Goal: Task Accomplishment & Management: Complete application form

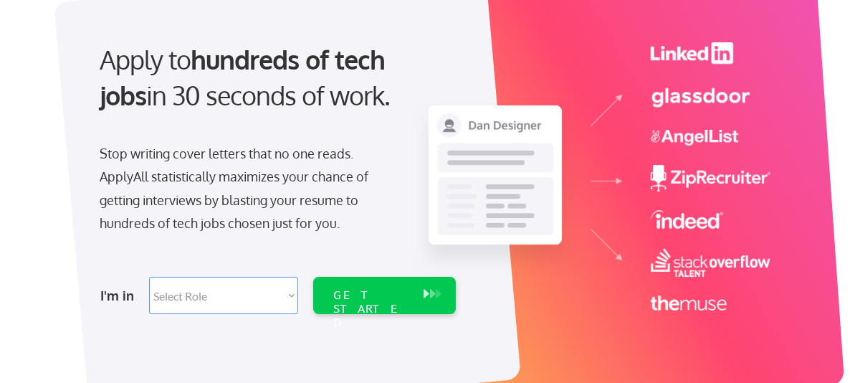
scroll to position [215, 0]
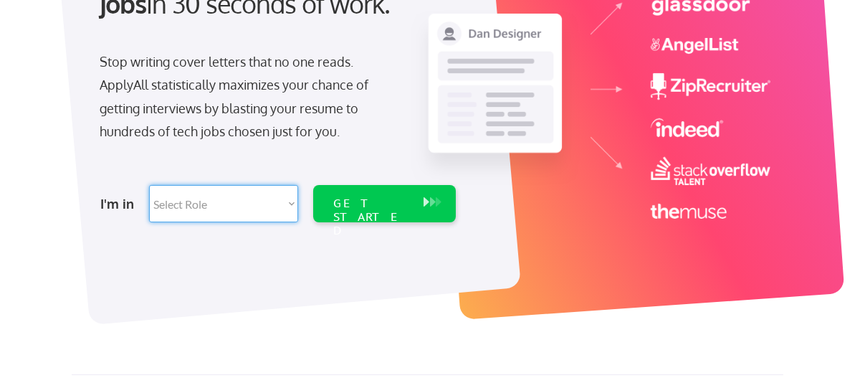
click at [262, 202] on select "Select Role Software Engineering Product Management Customer Success Sales UI/U…" at bounding box center [223, 203] width 149 height 37
select select ""hr_recruiting""
click at [149, 185] on select "Select Role Software Engineering Product Management Customer Success Sales UI/U…" at bounding box center [223, 203] width 149 height 37
select select ""hr_recruiting""
click at [368, 204] on div "GET STARTED" at bounding box center [371, 217] width 76 height 42
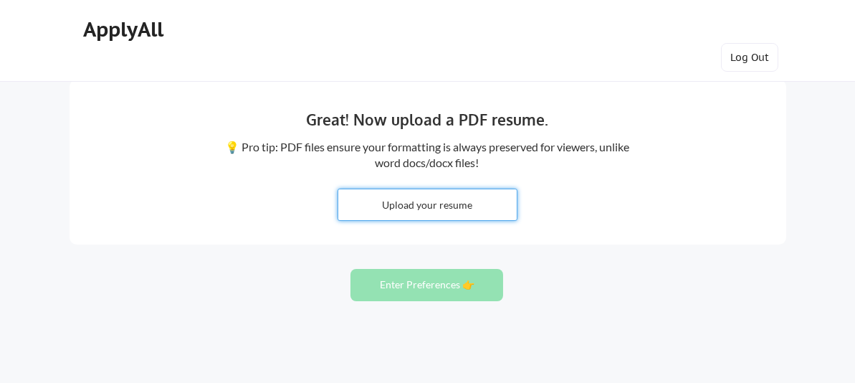
click at [431, 204] on input "file" at bounding box center [427, 204] width 178 height 31
type input "C:\fakepath\SBLott Resume 2025.pdf"
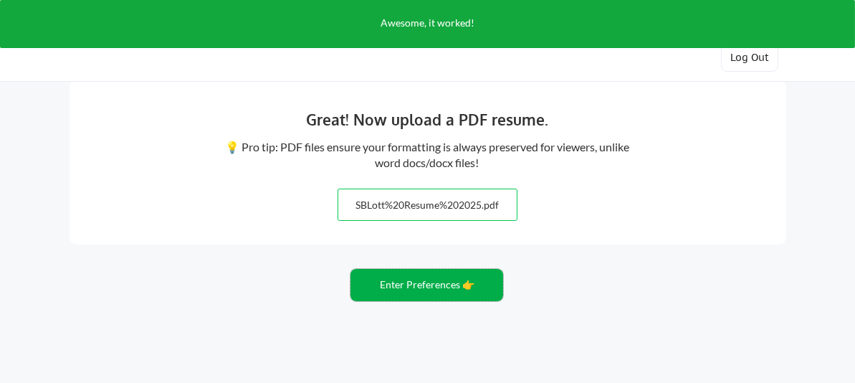
click at [429, 291] on button "Enter Preferences 👉" at bounding box center [426, 285] width 153 height 32
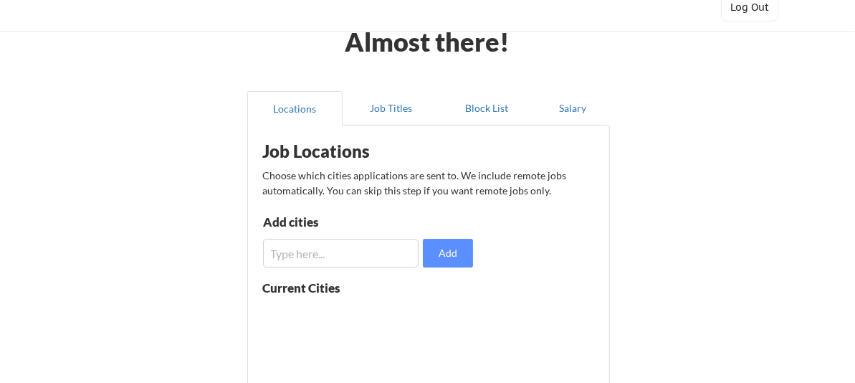
scroll to position [72, 0]
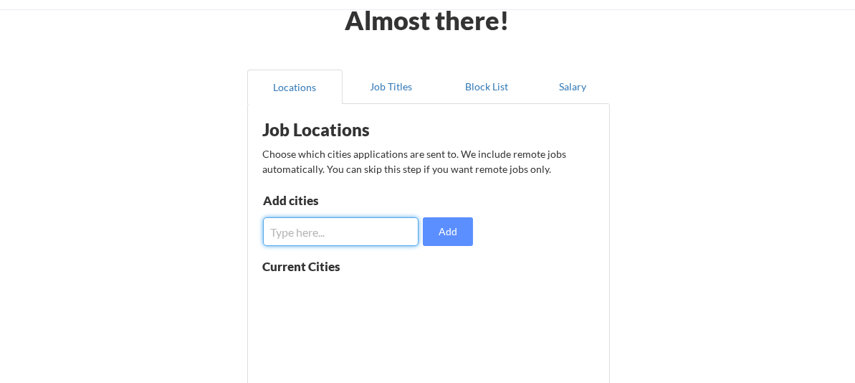
click at [351, 221] on input "input" at bounding box center [341, 231] width 156 height 29
type input "[GEOGRAPHIC_DATA], [GEOGRAPHIC_DATA]"
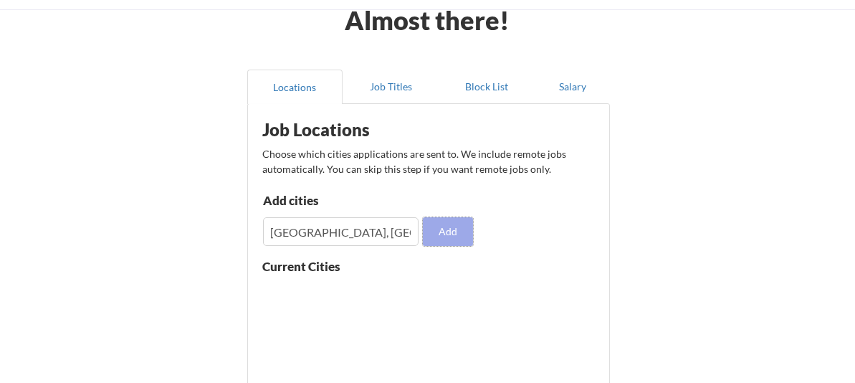
click at [446, 239] on button "Add" at bounding box center [448, 231] width 50 height 29
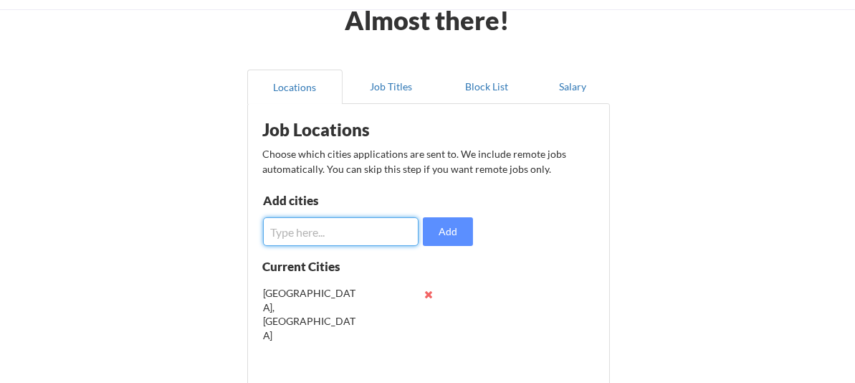
click at [345, 230] on input "input" at bounding box center [341, 231] width 156 height 29
type input "Grapevine, TX"
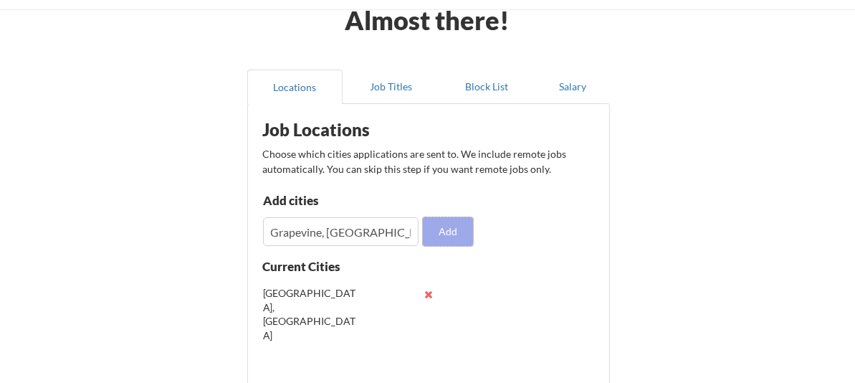
click at [452, 239] on button "Add" at bounding box center [448, 231] width 50 height 29
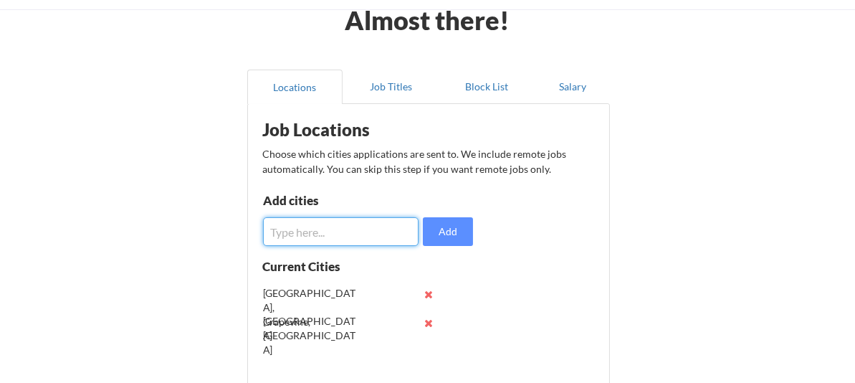
click at [411, 230] on input "input" at bounding box center [341, 231] width 156 height 29
type input "Hurst, TX"
click at [460, 228] on button "Add" at bounding box center [448, 231] width 50 height 29
click at [386, 227] on input "input" at bounding box center [341, 231] width 156 height 29
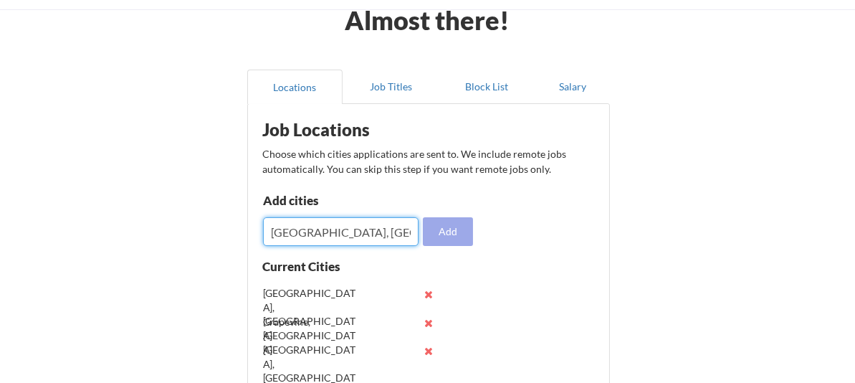
type input "Irving, TX"
click at [439, 226] on button "Add" at bounding box center [448, 231] width 50 height 29
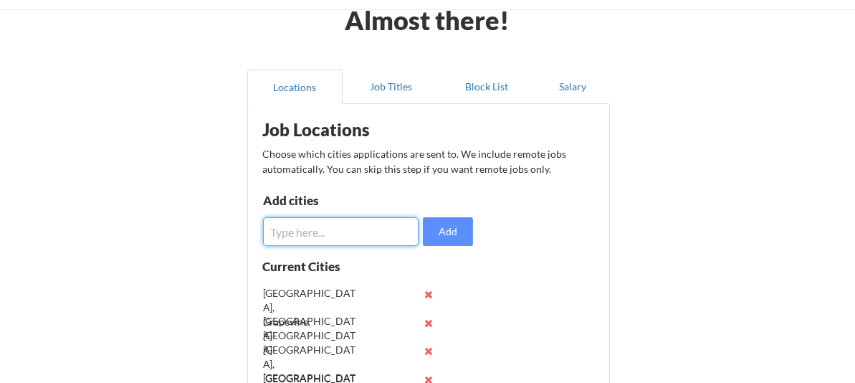
click at [374, 232] on input "input" at bounding box center [341, 231] width 156 height 29
type input "Southlake, TX"
click at [448, 236] on button "Add" at bounding box center [448, 231] width 50 height 29
click at [345, 226] on input "input" at bounding box center [341, 231] width 156 height 29
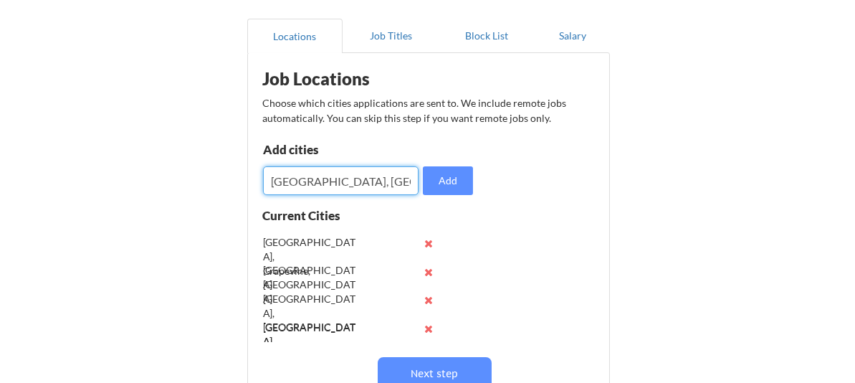
scroll to position [143, 0]
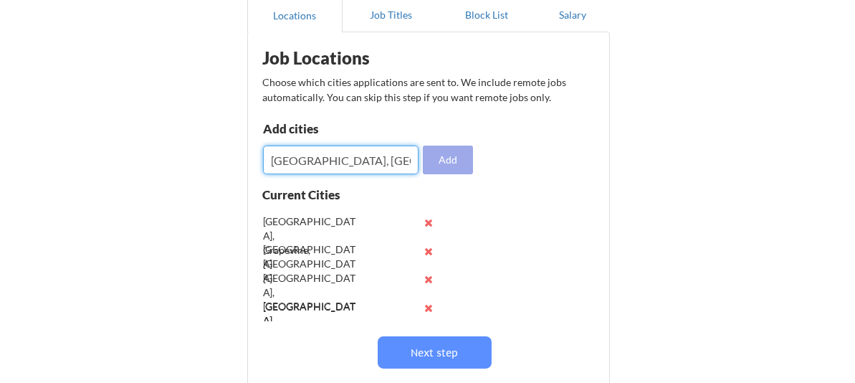
type input "Westlake, TX"
click at [454, 168] on button "Add" at bounding box center [448, 159] width 50 height 29
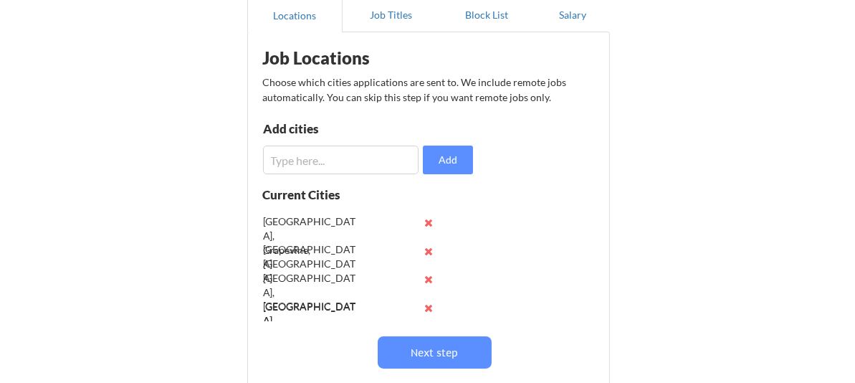
scroll to position [56, 0]
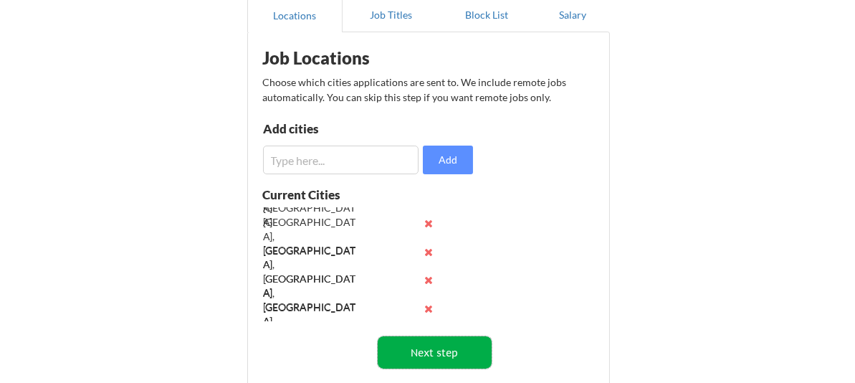
click at [450, 345] on button "Next step" at bounding box center [435, 352] width 114 height 32
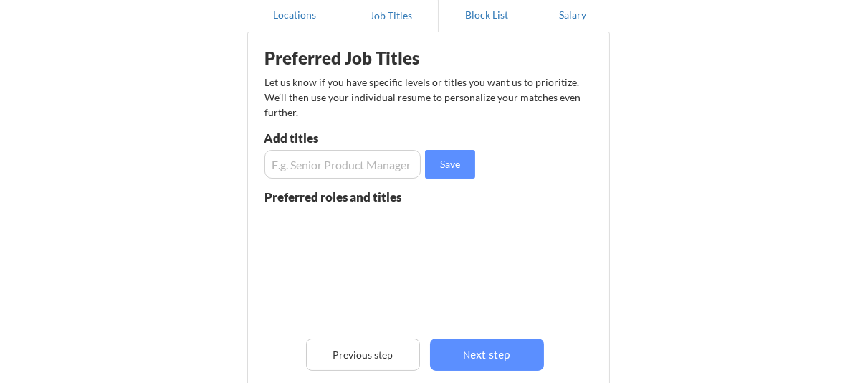
click at [359, 168] on input "input" at bounding box center [342, 164] width 157 height 29
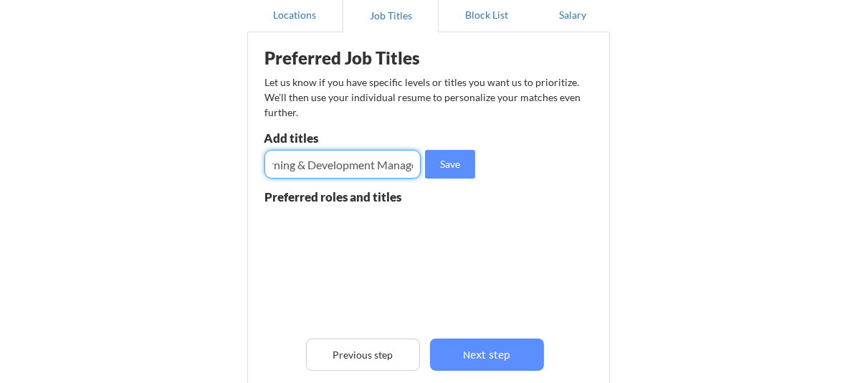
scroll to position [0, 29]
type input "Learning & Development Manager"
click at [442, 171] on button "Save" at bounding box center [450, 164] width 50 height 29
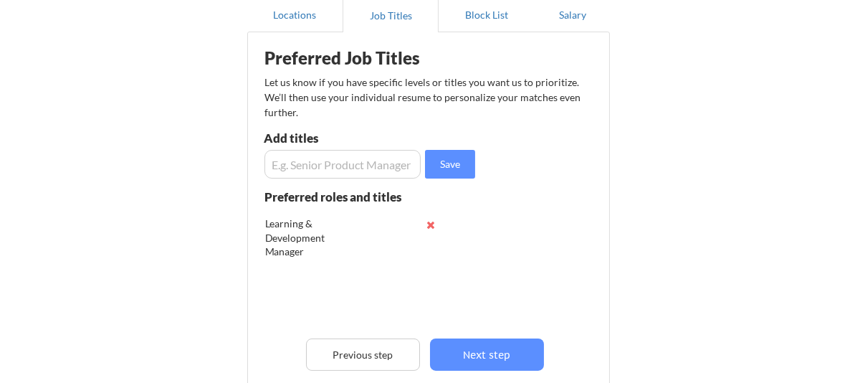
click at [361, 168] on input "input" at bounding box center [342, 164] width 157 height 29
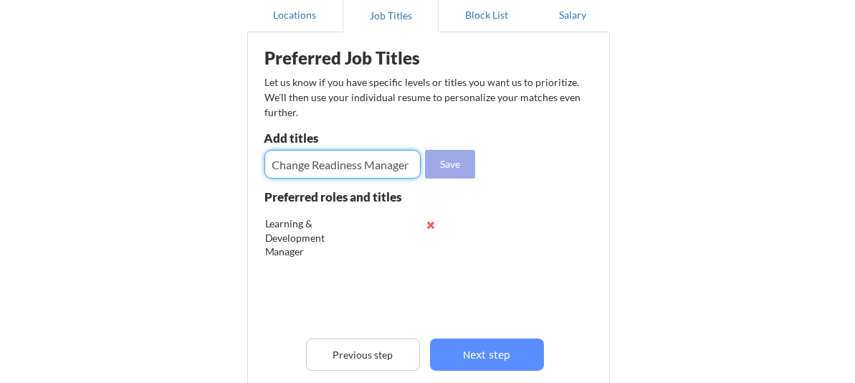
type input "Change Readiness Manager"
click at [446, 169] on button "Save" at bounding box center [450, 164] width 50 height 29
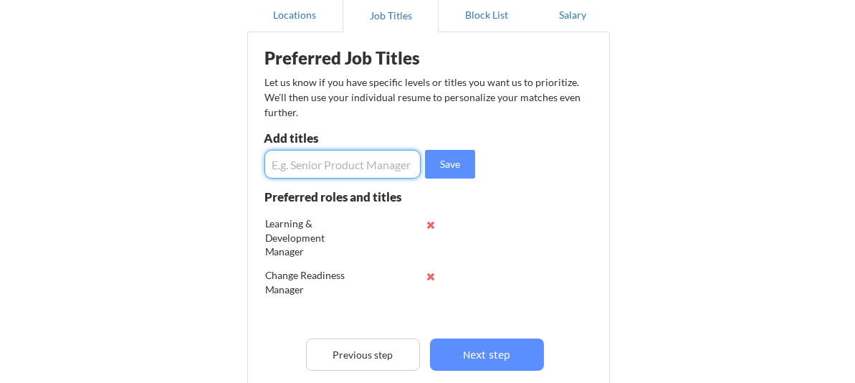
click at [363, 172] on input "input" at bounding box center [342, 164] width 157 height 29
type input "Learning & Development Consultant"
click at [446, 167] on button "Save" at bounding box center [450, 164] width 50 height 29
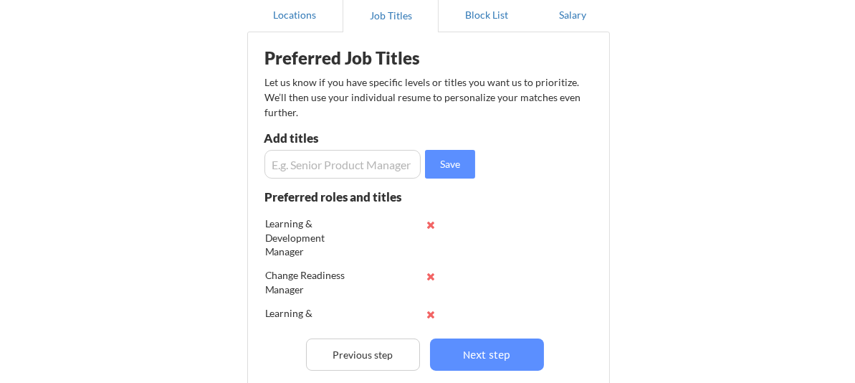
click at [368, 167] on input "input" at bounding box center [342, 164] width 157 height 29
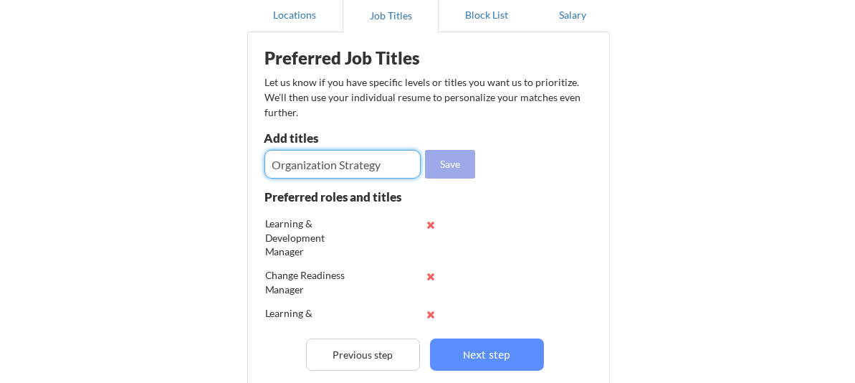
type input "Organization Strategy"
click at [441, 166] on button "Save" at bounding box center [450, 164] width 50 height 29
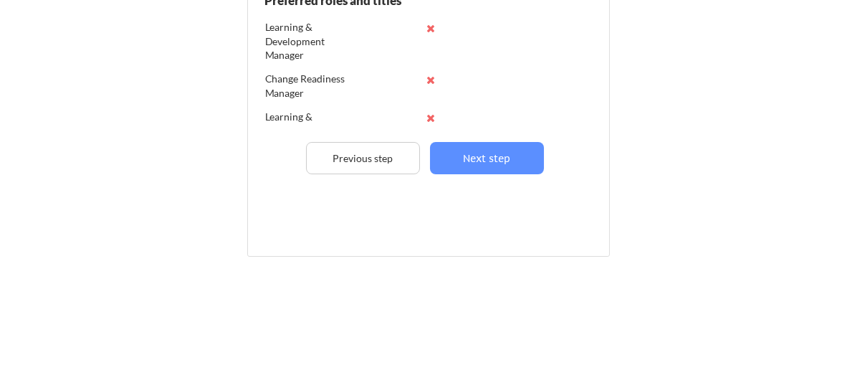
scroll to position [344, 0]
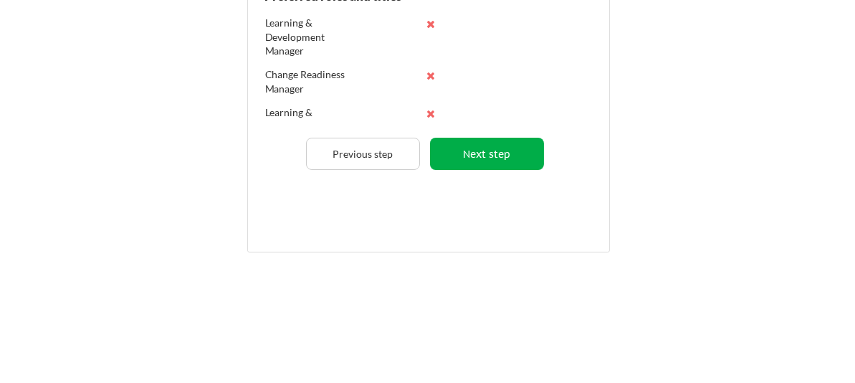
click at [499, 150] on button "Next step" at bounding box center [487, 154] width 114 height 32
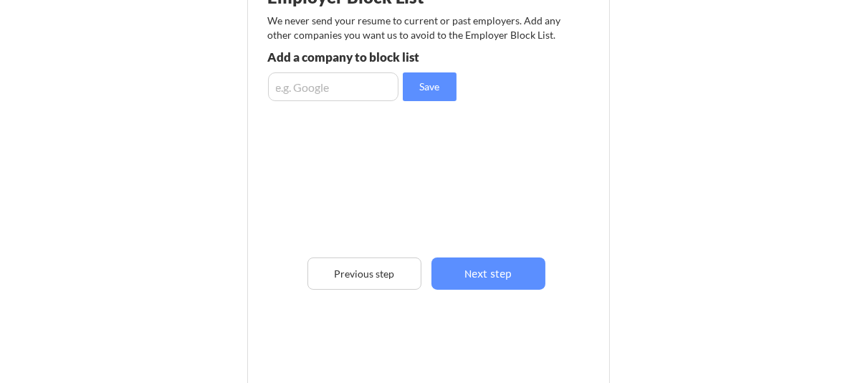
scroll to position [129, 0]
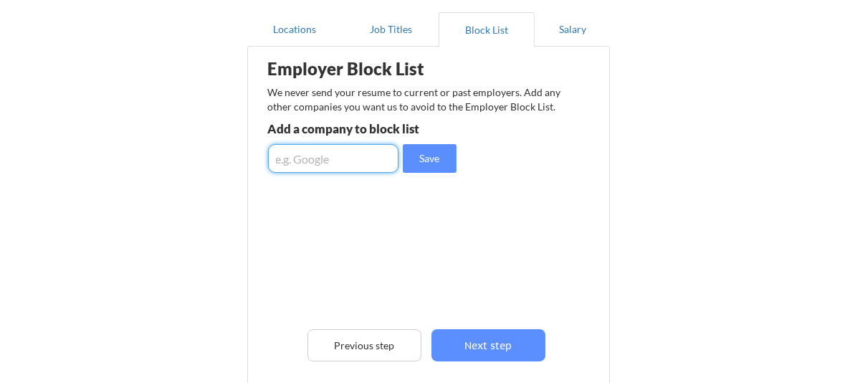
click at [329, 161] on input "input" at bounding box center [333, 158] width 130 height 29
type input "Comerica Bank"
click at [408, 156] on button "Save" at bounding box center [430, 158] width 54 height 29
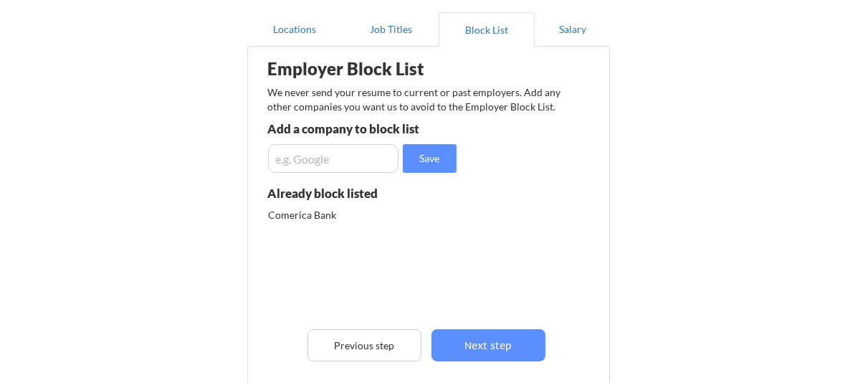
click at [365, 163] on input "input" at bounding box center [333, 158] width 130 height 29
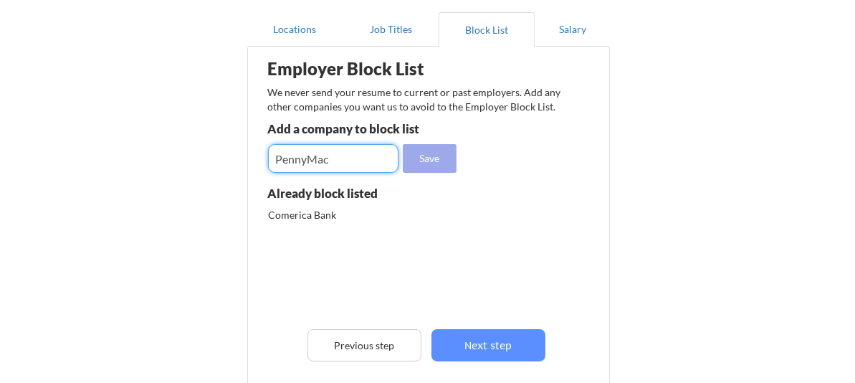
type input "PennyMac"
click at [444, 158] on button "Save" at bounding box center [430, 158] width 54 height 29
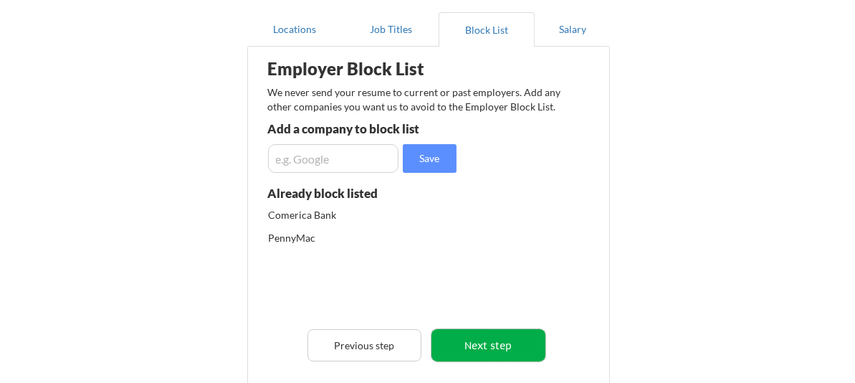
click at [509, 350] on button "Next step" at bounding box center [488, 345] width 114 height 32
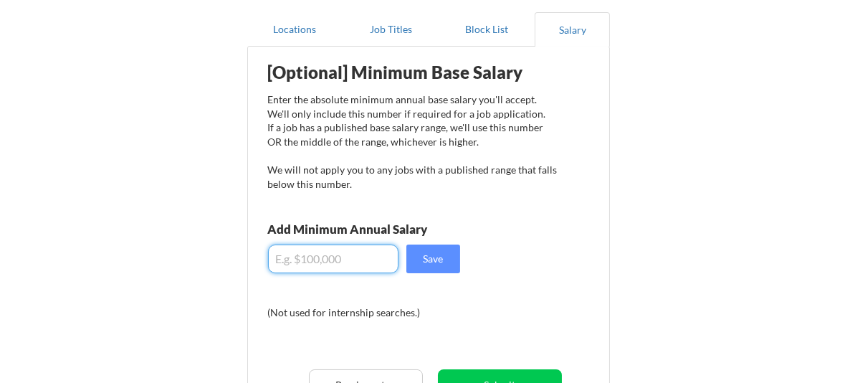
click at [361, 266] on input "input" at bounding box center [333, 258] width 130 height 29
click at [432, 255] on button "Save" at bounding box center [433, 258] width 54 height 29
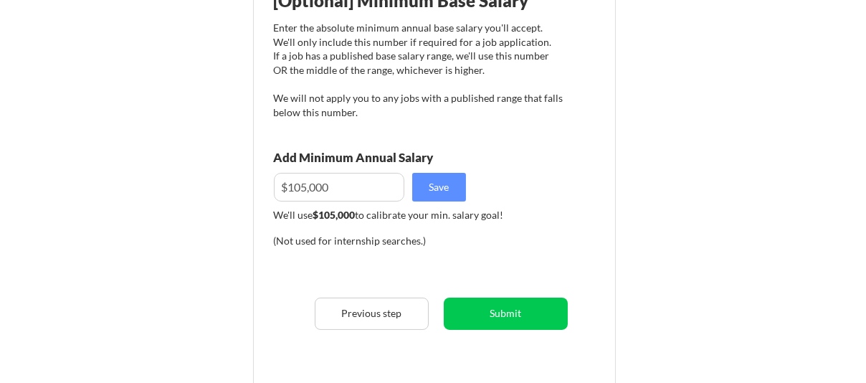
scroll to position [272, 0]
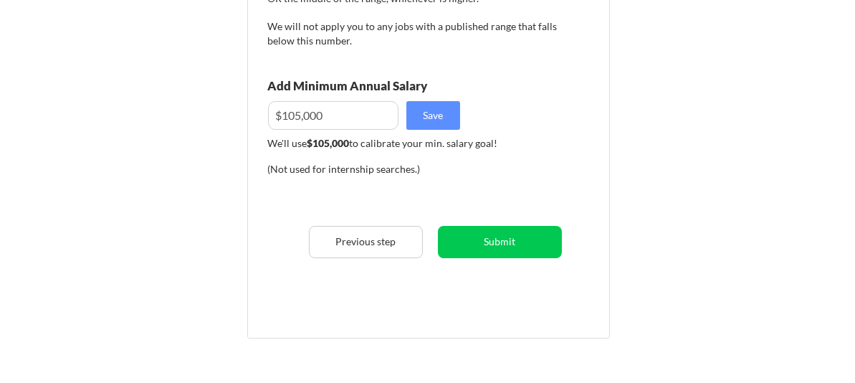
click at [298, 113] on input "input" at bounding box center [333, 115] width 130 height 29
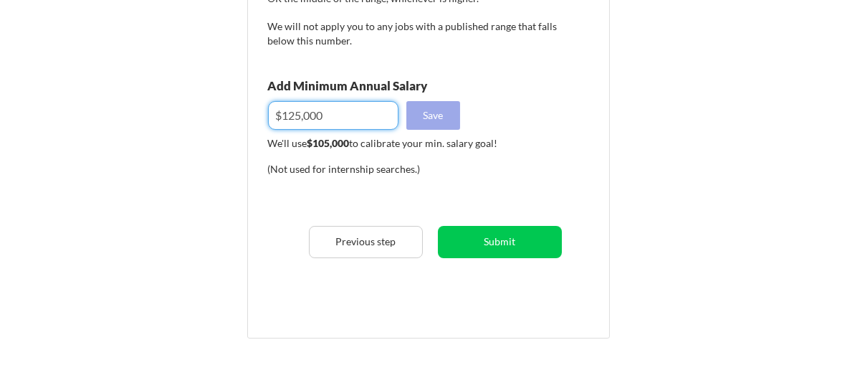
type input "$125,000"
click at [434, 111] on button "Save" at bounding box center [433, 115] width 54 height 29
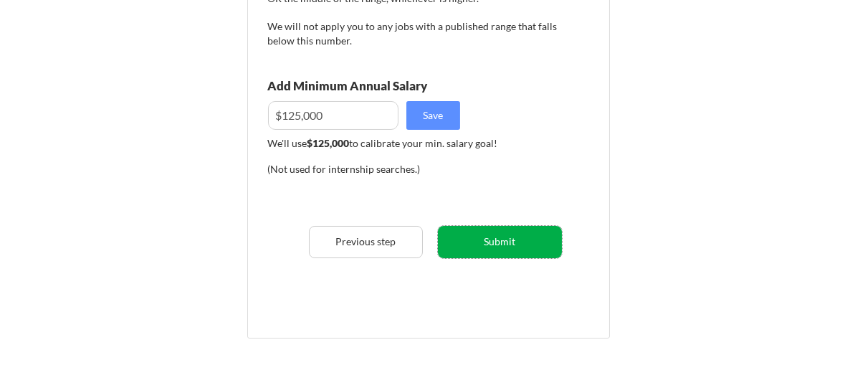
click at [490, 241] on button "Submit" at bounding box center [500, 242] width 124 height 32
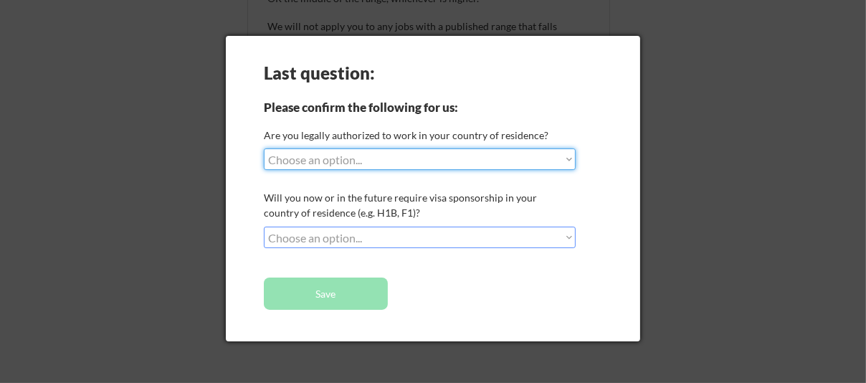
click at [543, 155] on select "Choose an option... Yes, I am a US Citizen Yes, I am a Canadian Citizen Yes, I …" at bounding box center [420, 158] width 312 height 21
select select ""yes__i_am_a_us_citizen""
click at [264, 148] on select "Choose an option... Yes, I am a US Citizen Yes, I am a Canadian Citizen Yes, I …" at bounding box center [420, 158] width 312 height 21
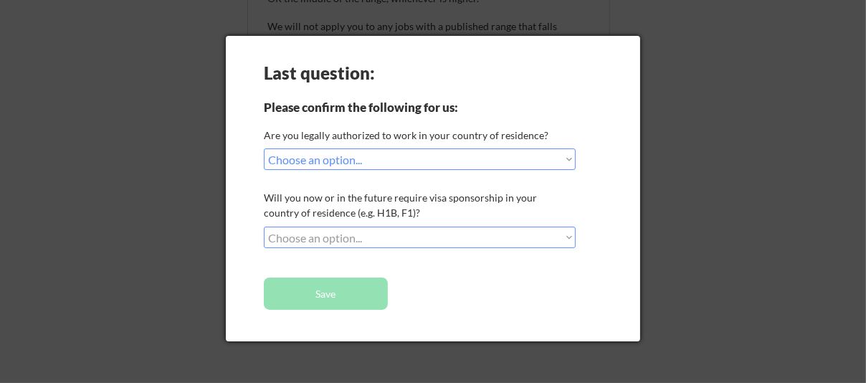
click at [448, 234] on select "Choose an option... No, I will not need sponsorship Yes, I will need sponsorship" at bounding box center [420, 236] width 312 height 21
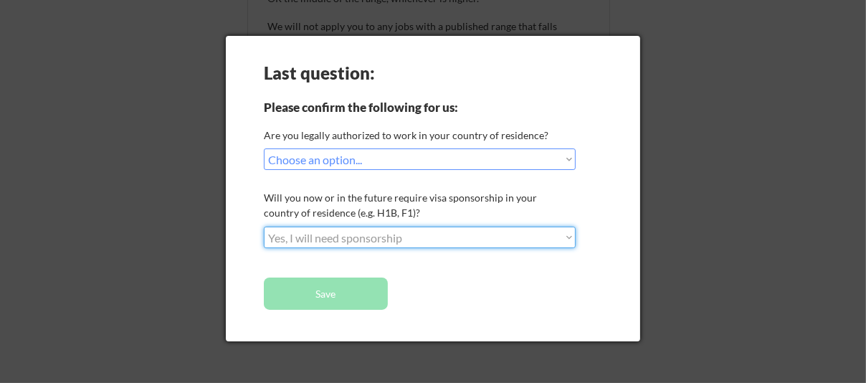
click at [264, 226] on select "Choose an option... No, I will not need sponsorship Yes, I will need sponsorship" at bounding box center [420, 236] width 312 height 21
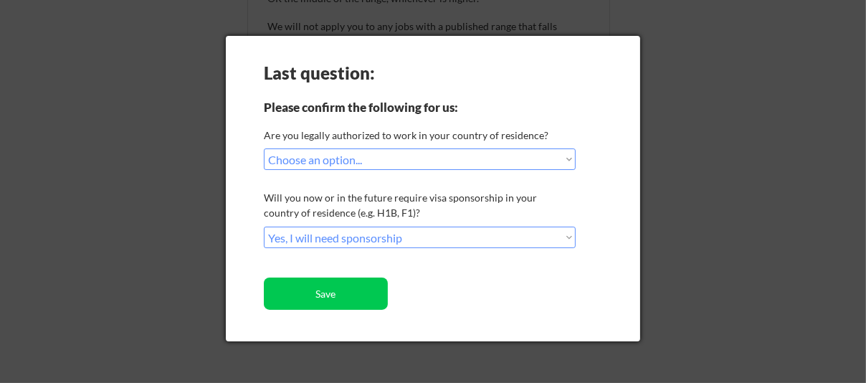
click at [408, 239] on select "Choose an option... No, I will not need sponsorship Yes, I will need sponsorship" at bounding box center [420, 236] width 312 height 21
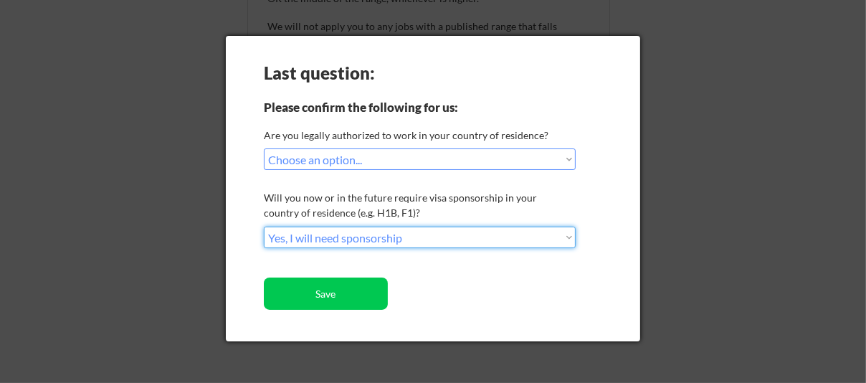
select select ""no__i_will_not_need_sponsorship""
click at [264, 226] on select "Choose an option... No, I will not need sponsorship Yes, I will need sponsorship" at bounding box center [420, 236] width 312 height 21
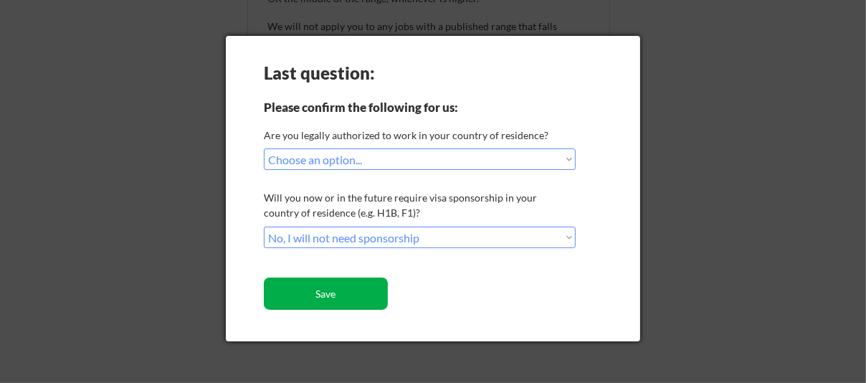
click at [336, 300] on button "Save" at bounding box center [326, 293] width 124 height 32
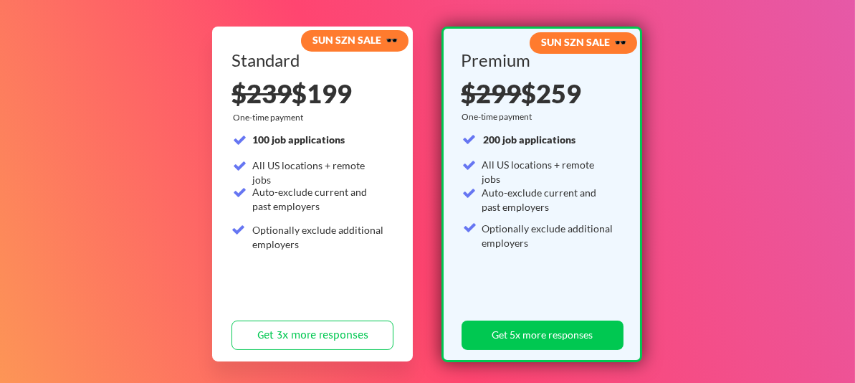
scroll to position [287, 0]
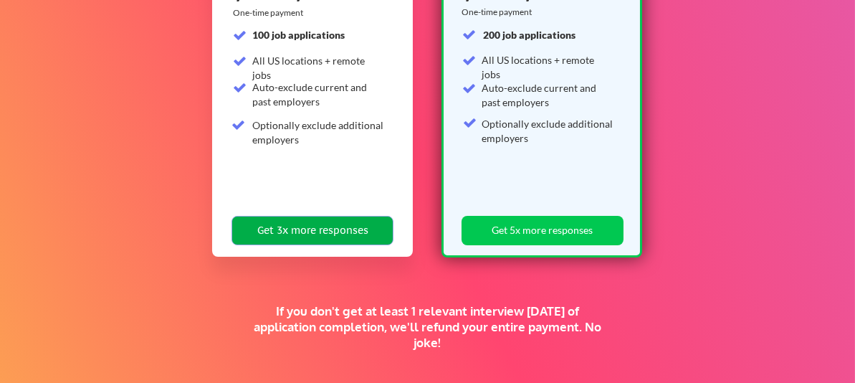
click at [338, 232] on button "Get 3x more responses" at bounding box center [312, 230] width 162 height 29
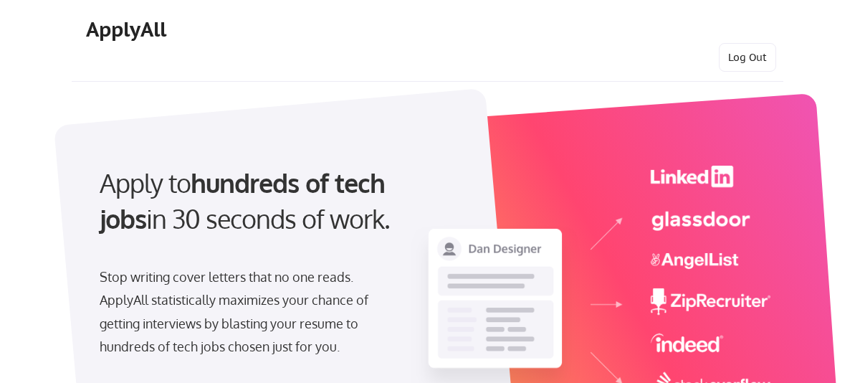
select select ""hr_recruiting""
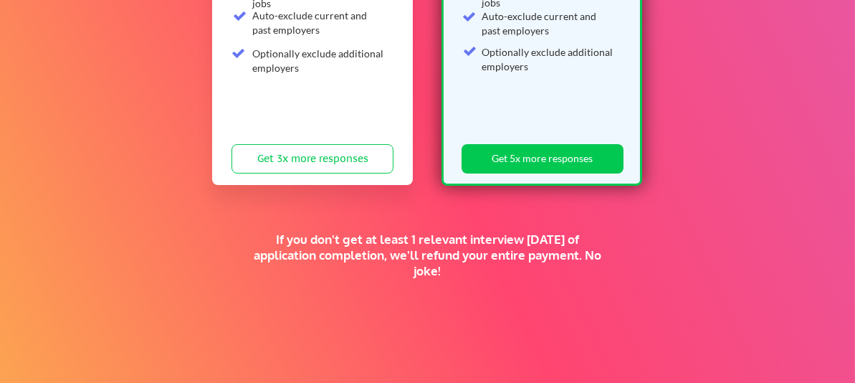
scroll to position [496, 0]
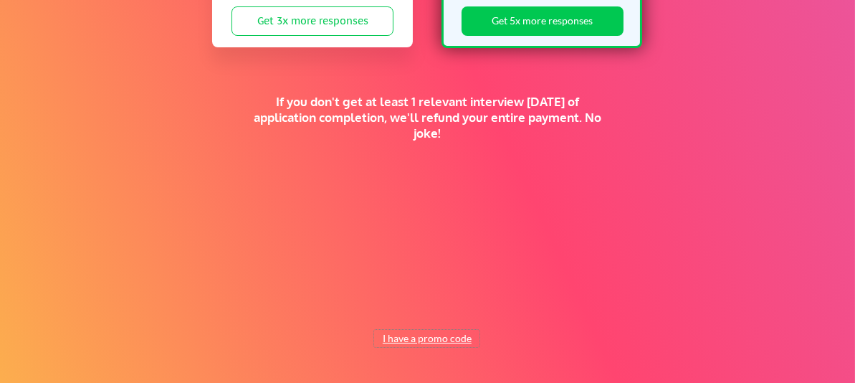
click at [414, 342] on button "I have a promo code" at bounding box center [426, 338] width 105 height 17
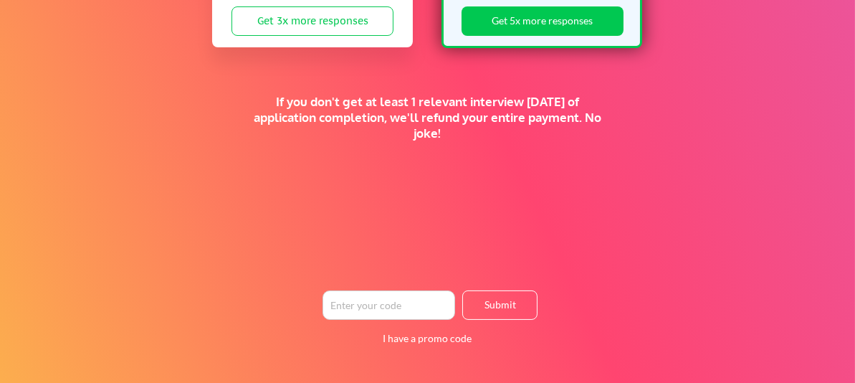
click at [396, 307] on input "input" at bounding box center [388, 304] width 133 height 29
paste input "50PROMO2025"
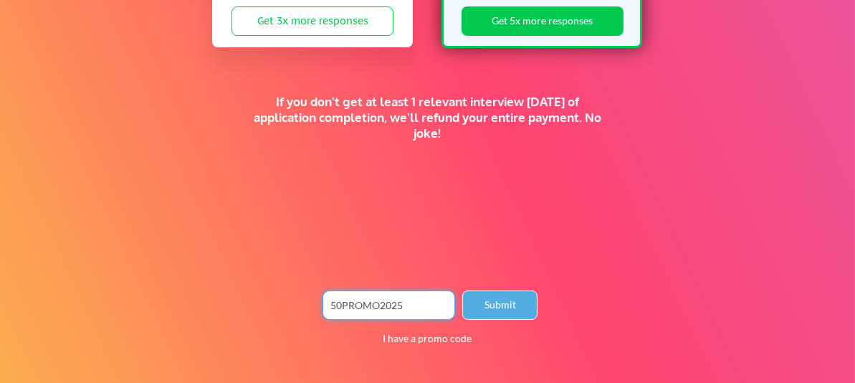
type input "50PROMO2025"
click at [480, 297] on button "Submit" at bounding box center [499, 304] width 75 height 29
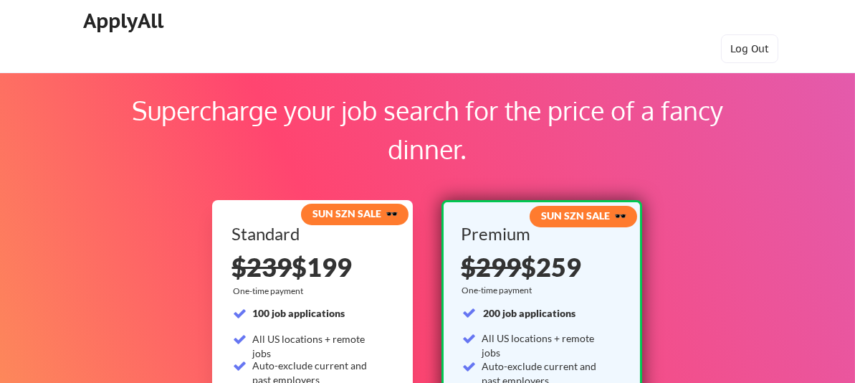
scroll to position [0, 0]
